Goal: Find specific fact: Find specific fact

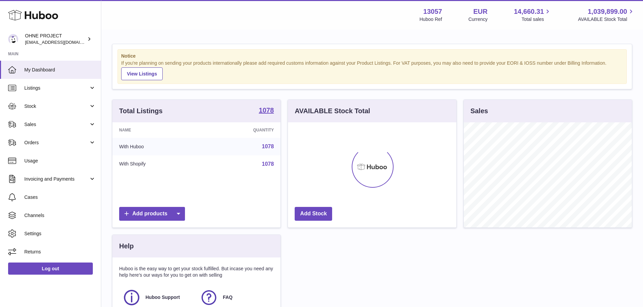
scroll to position [105, 168]
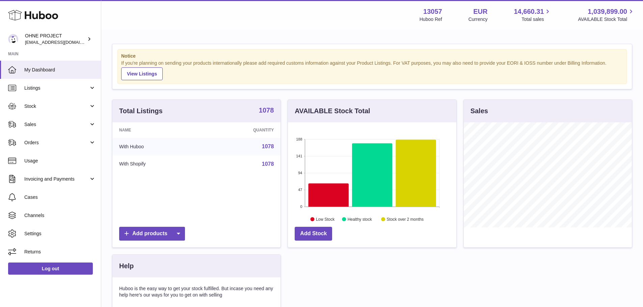
click at [266, 107] on strong "1078" at bounding box center [266, 110] width 15 height 7
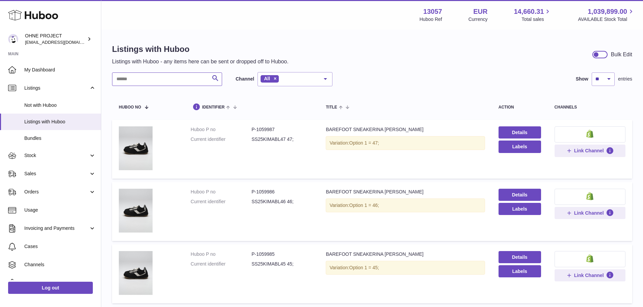
click at [151, 73] on input "text" at bounding box center [167, 79] width 110 height 13
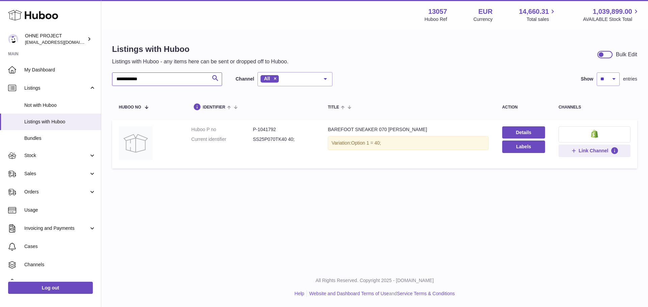
type input "**********"
click at [268, 127] on dd "P-1041792" at bounding box center [283, 130] width 61 height 6
copy dd "1041792"
